Goal: Information Seeking & Learning: Learn about a topic

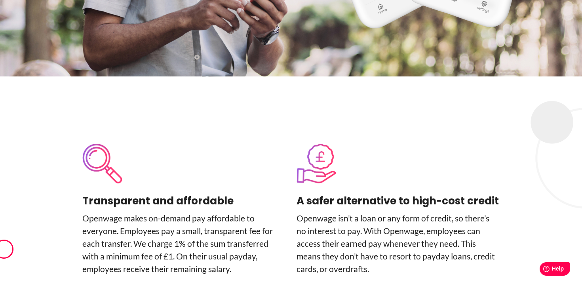
click at [83, 212] on p "Openwage makes on-­demand pay affordable to everyone. Employees pay a small, tr…" at bounding box center [183, 243] width 203 height 63
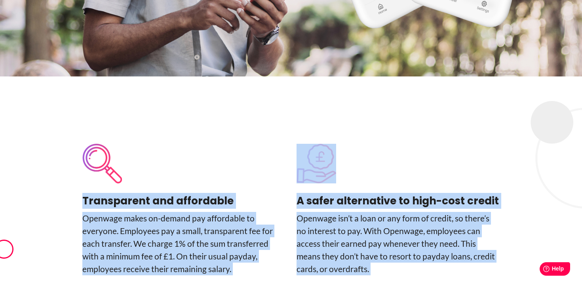
drag, startPoint x: 81, startPoint y: 141, endPoint x: 371, endPoint y: 225, distance: 301.9
copy div "Transparent and affordable Openwage makes on-­demand pay affordable to everyone…"
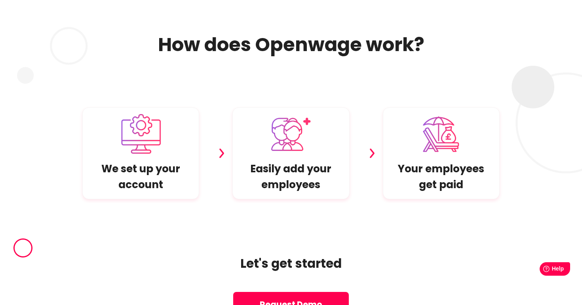
scroll to position [5357, 0]
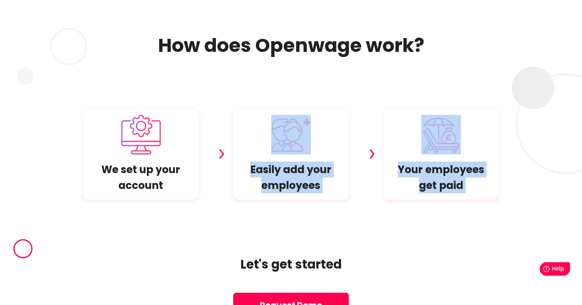
drag, startPoint x: 261, startPoint y: 93, endPoint x: 300, endPoint y: 146, distance: 65.4
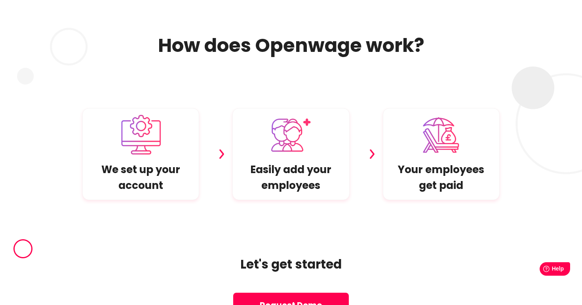
click at [363, 89] on div "We set up your account Easily add your employees Your employees get paid" at bounding box center [290, 130] width 451 height 146
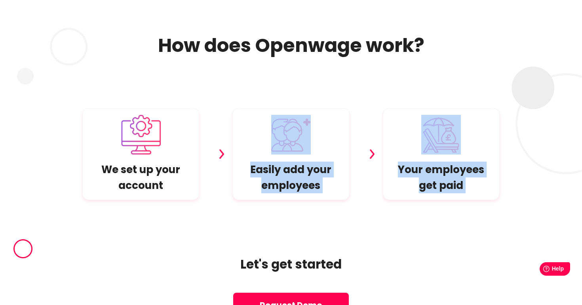
drag, startPoint x: 363, startPoint y: 89, endPoint x: 363, endPoint y: 150, distance: 61.0
drag, startPoint x: 348, startPoint y: 160, endPoint x: 334, endPoint y: 91, distance: 69.9
click at [286, 161] on p "Easily add your employees" at bounding box center [290, 177] width 103 height 32
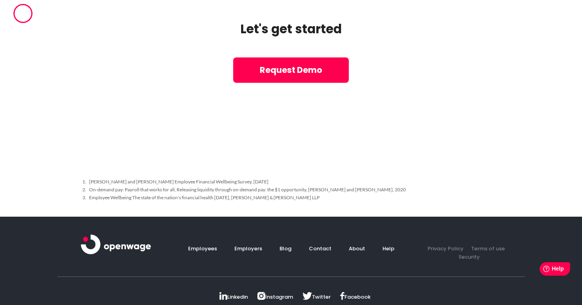
scroll to position [5592, 0]
